Goal: Transaction & Acquisition: Purchase product/service

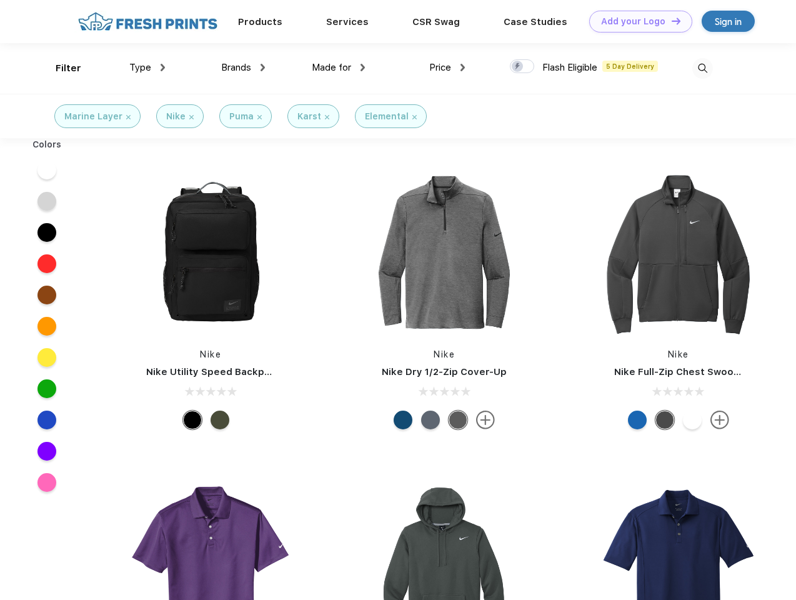
scroll to position [1, 0]
click at [636, 21] on link "Add your Logo Design Tool" at bounding box center [640, 22] width 103 height 22
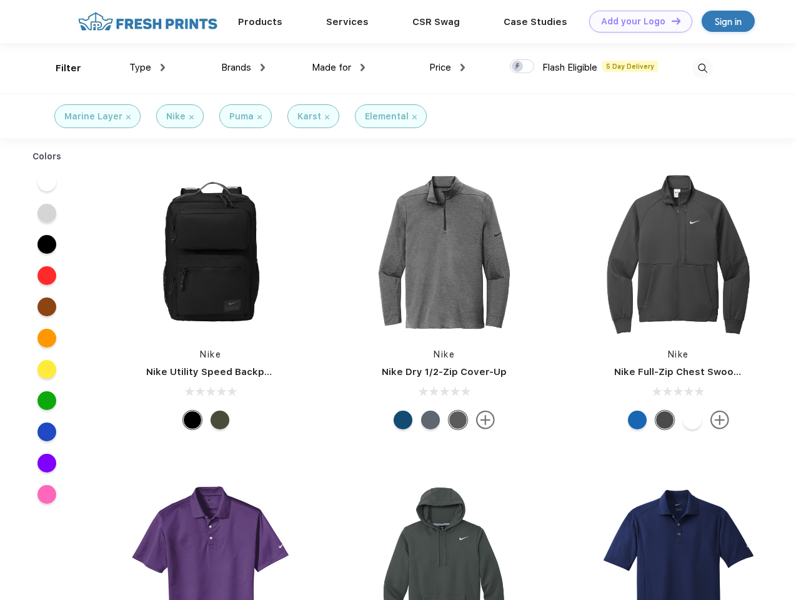
click at [0, 0] on div "Design Tool" at bounding box center [0, 0] width 0 height 0
click at [670, 21] on link "Add your Logo Design Tool" at bounding box center [640, 22] width 103 height 22
click at [60, 68] on div "Filter" at bounding box center [69, 68] width 26 height 14
click at [147, 67] on span "Type" at bounding box center [140, 67] width 22 height 11
click at [243, 67] on span "Brands" at bounding box center [236, 67] width 30 height 11
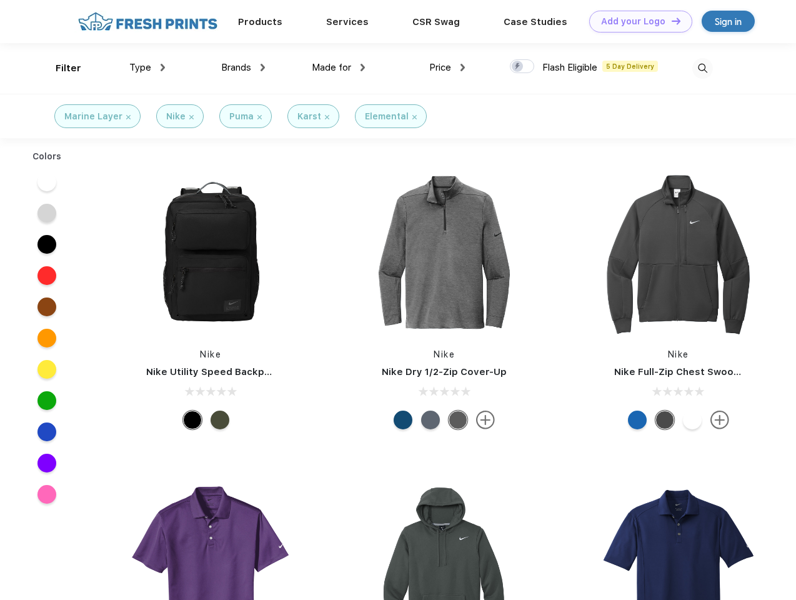
click at [339, 67] on span "Made for" at bounding box center [331, 67] width 39 height 11
click at [447, 67] on span "Price" at bounding box center [440, 67] width 22 height 11
click at [522, 67] on div at bounding box center [522, 66] width 24 height 14
click at [518, 67] on input "checkbox" at bounding box center [514, 63] width 8 height 8
click at [702, 68] on img at bounding box center [702, 68] width 21 height 21
